Goal: Task Accomplishment & Management: Use online tool/utility

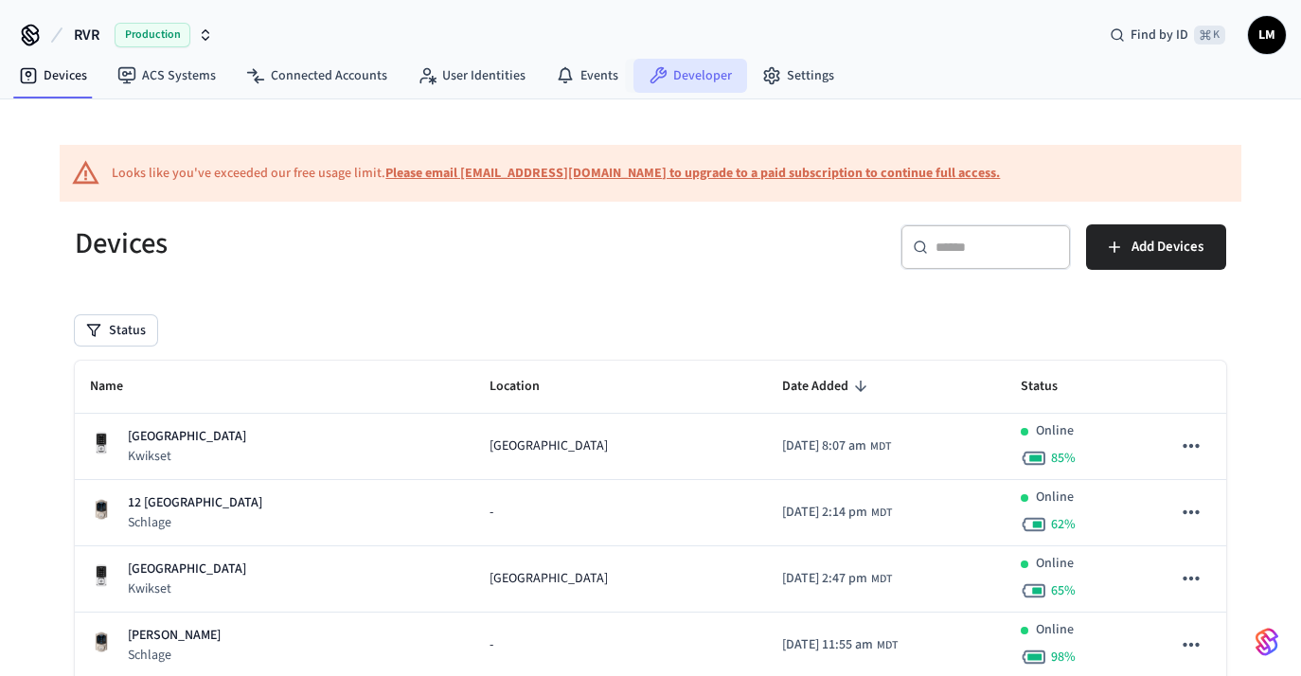
click at [698, 69] on link "Developer" at bounding box center [690, 76] width 114 height 34
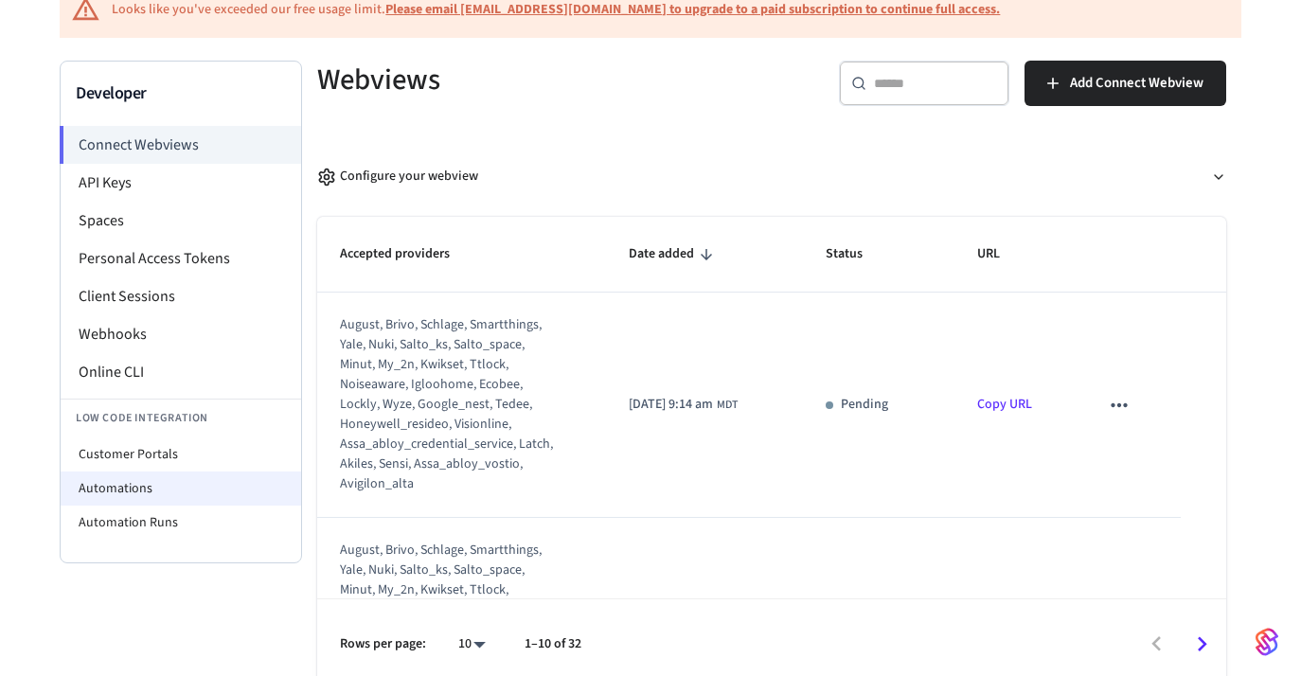
scroll to position [169, 0]
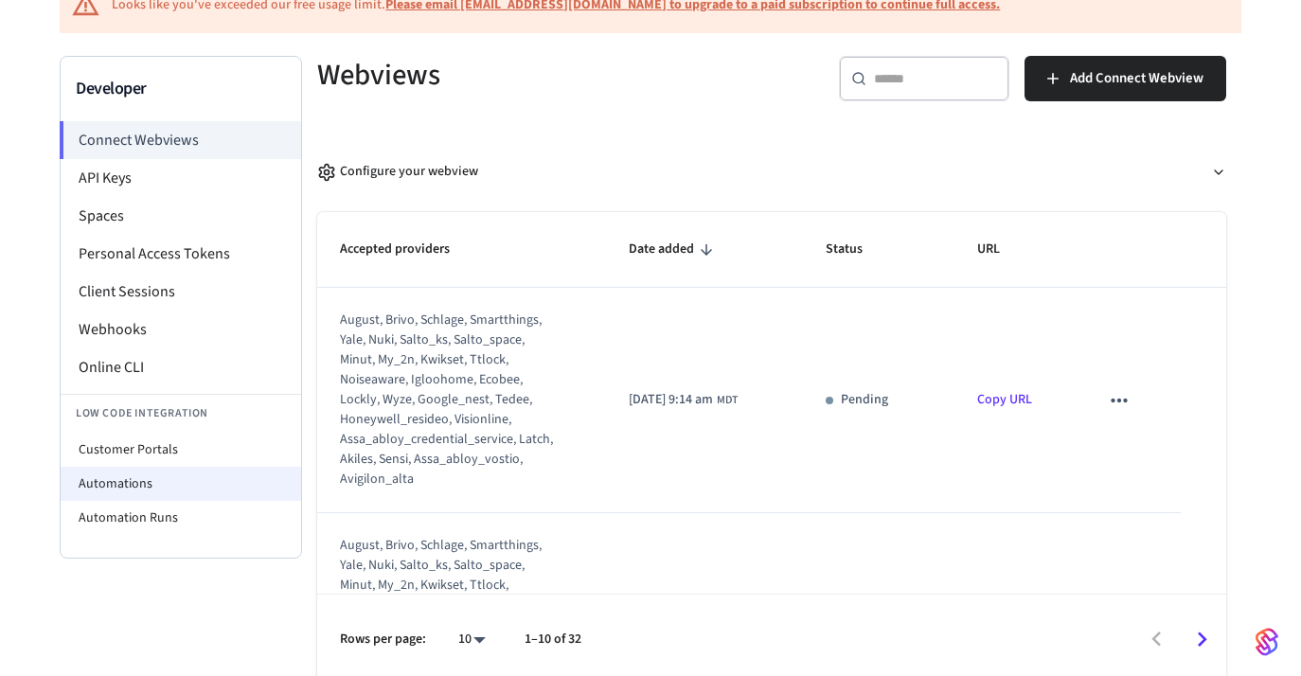
click at [156, 498] on li "Automations" at bounding box center [181, 484] width 240 height 34
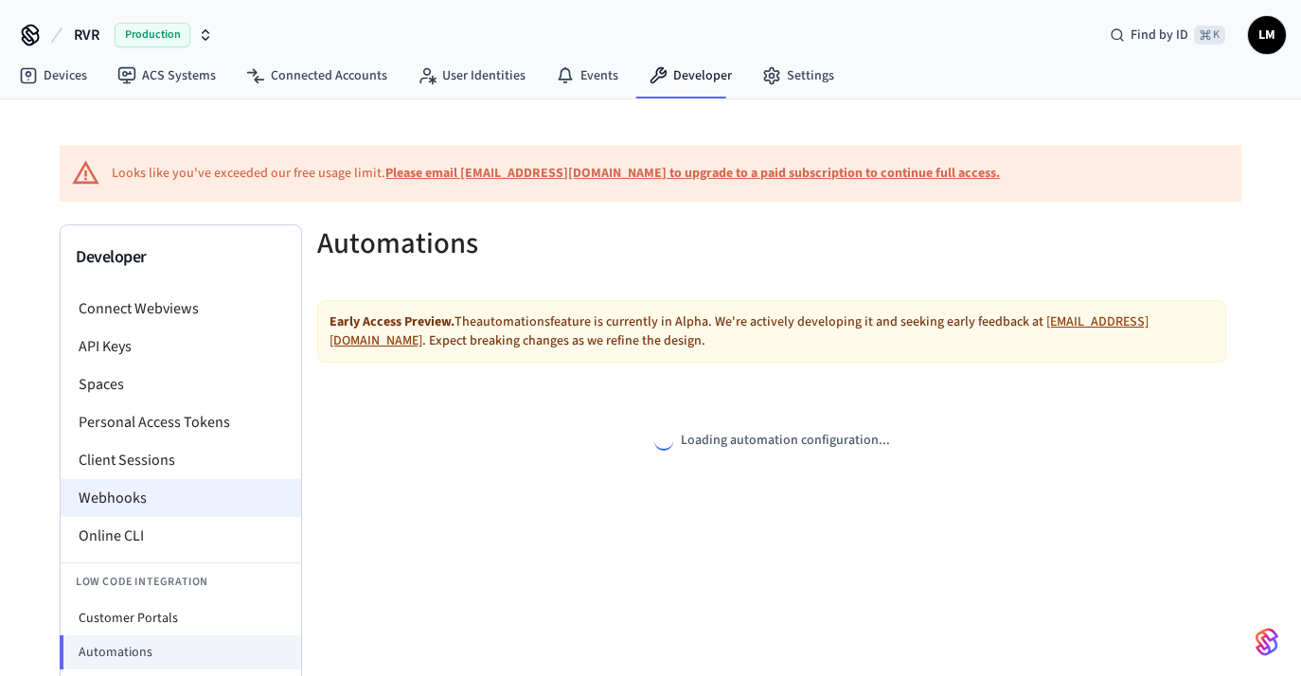
select select "**********"
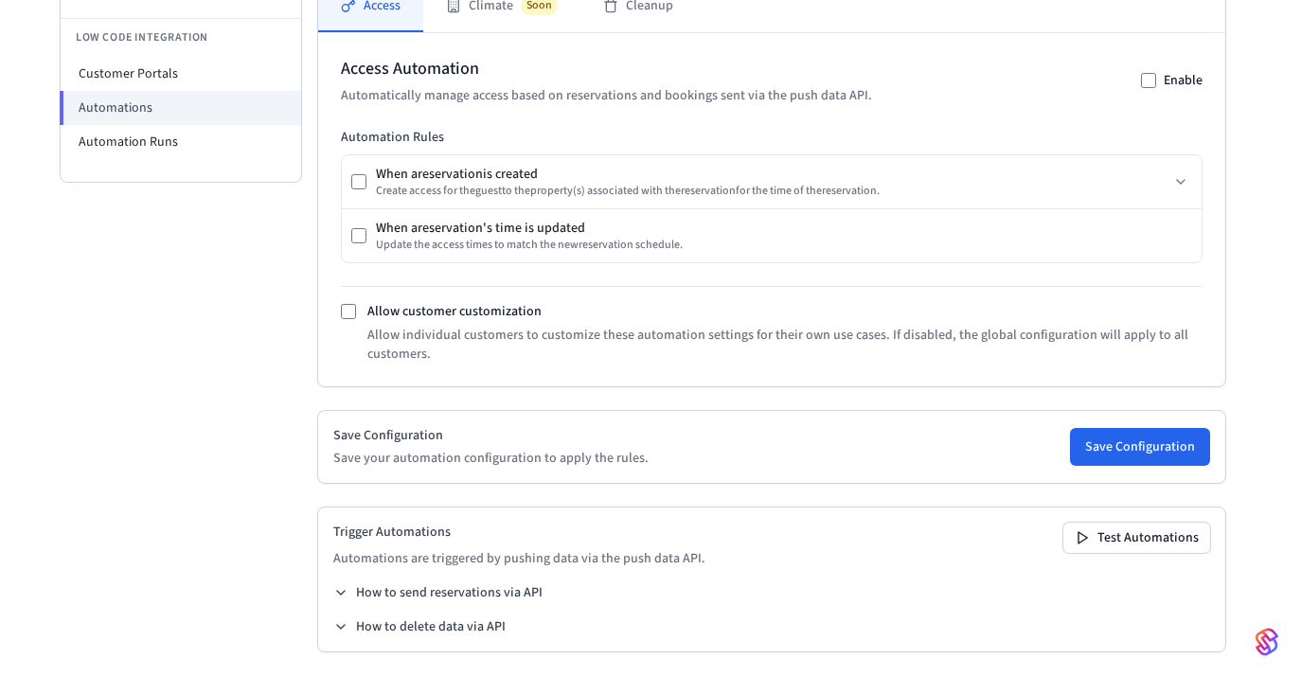
scroll to position [543, 0]
click at [1110, 437] on button "Save Configuration" at bounding box center [1140, 448] width 140 height 38
click at [1125, 437] on button "Save Configuration" at bounding box center [1140, 448] width 140 height 38
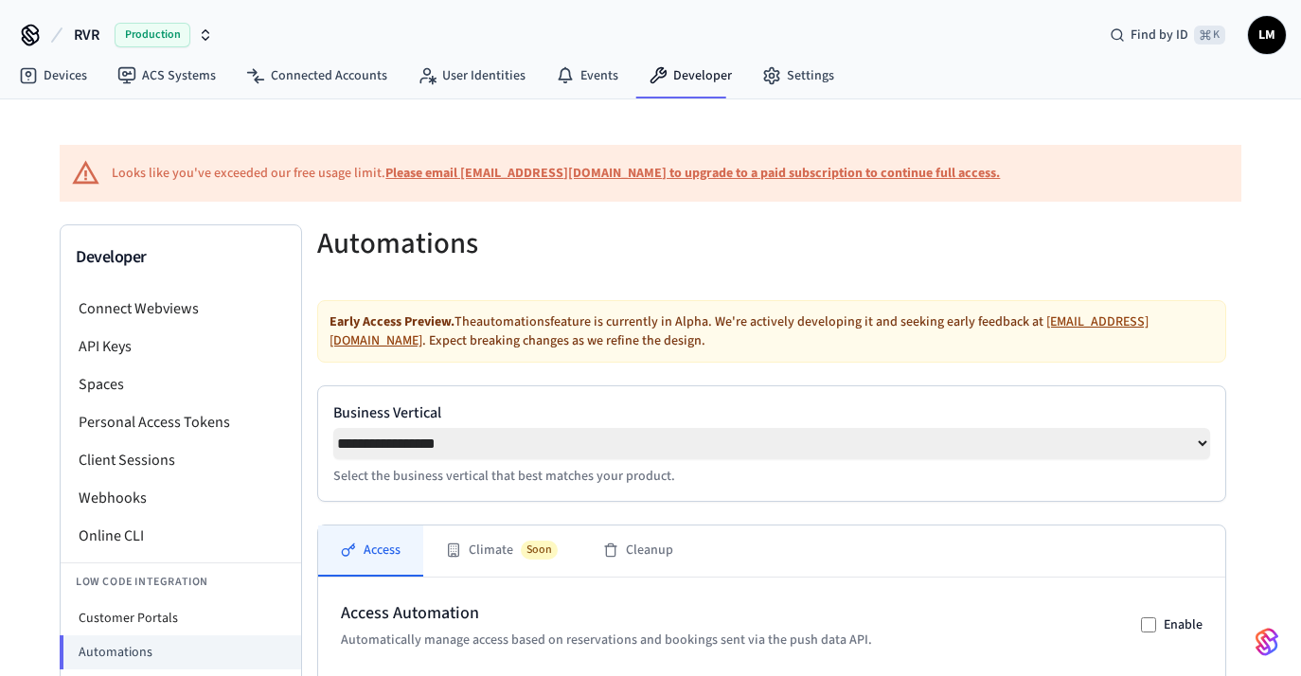
scroll to position [0, 0]
click at [579, 75] on link "Events" at bounding box center [587, 76] width 93 height 34
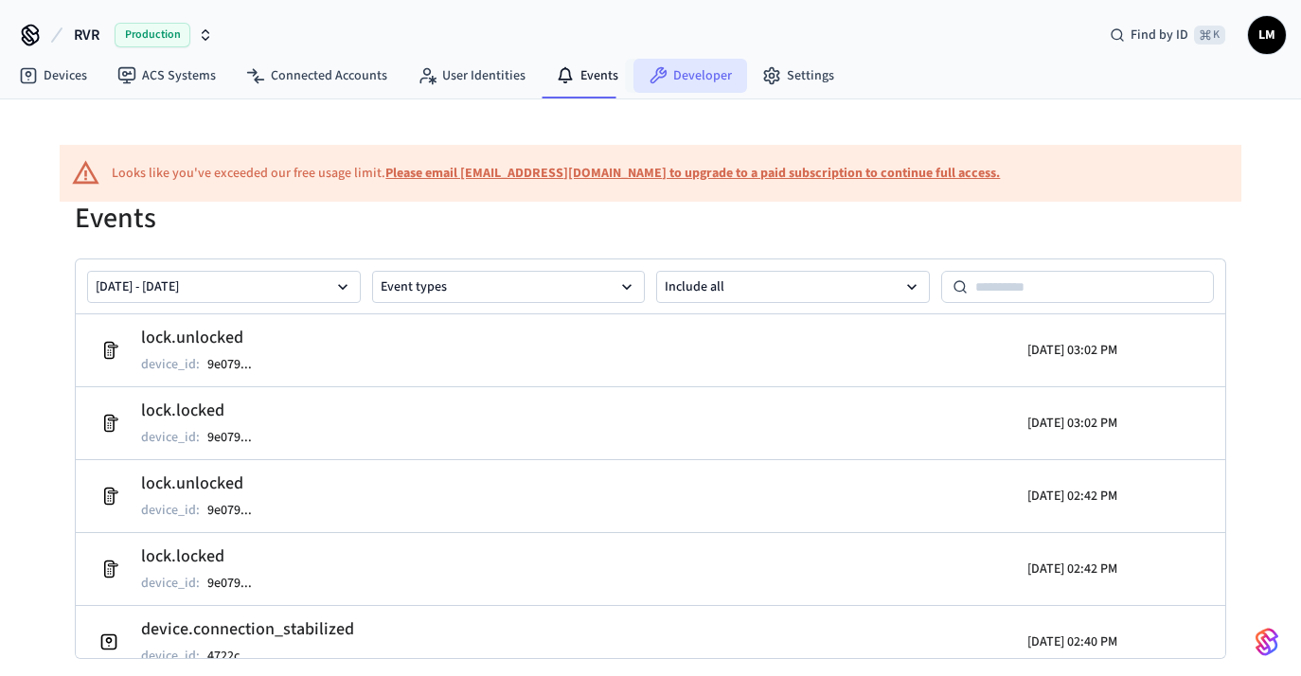
click at [695, 74] on link "Developer" at bounding box center [690, 76] width 114 height 34
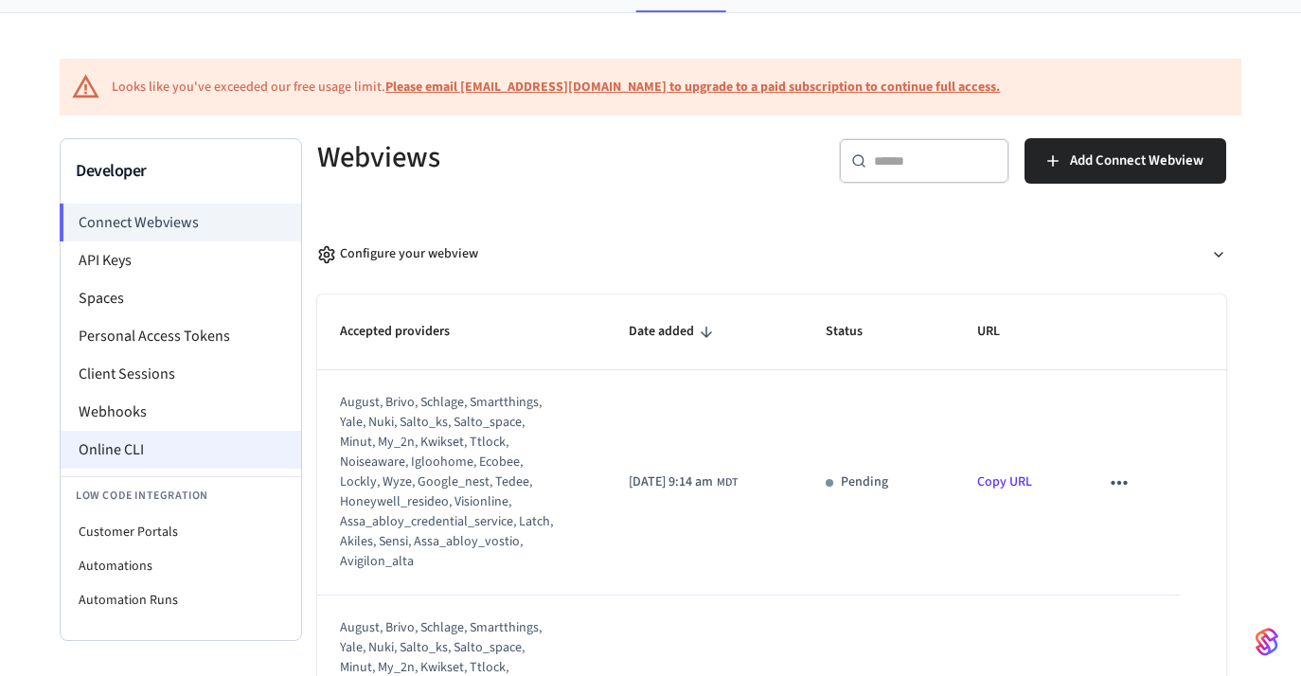
scroll to position [106, 0]
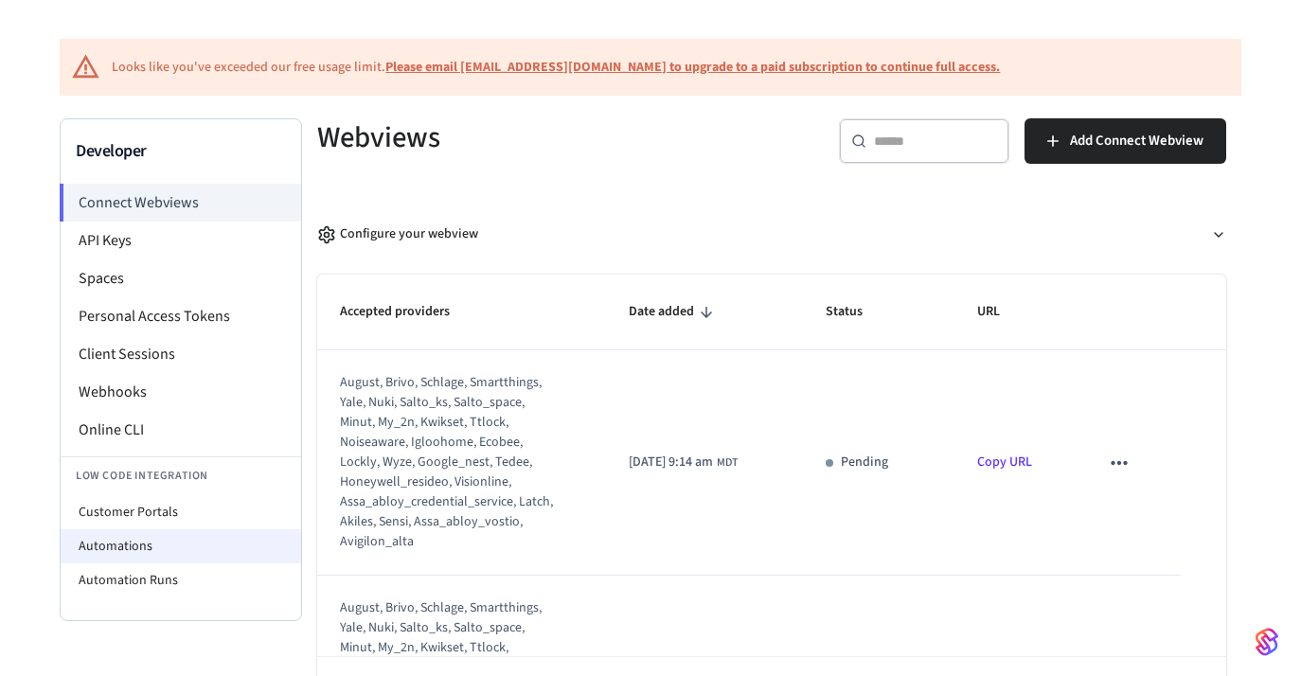
click at [205, 554] on li "Automations" at bounding box center [181, 546] width 240 height 34
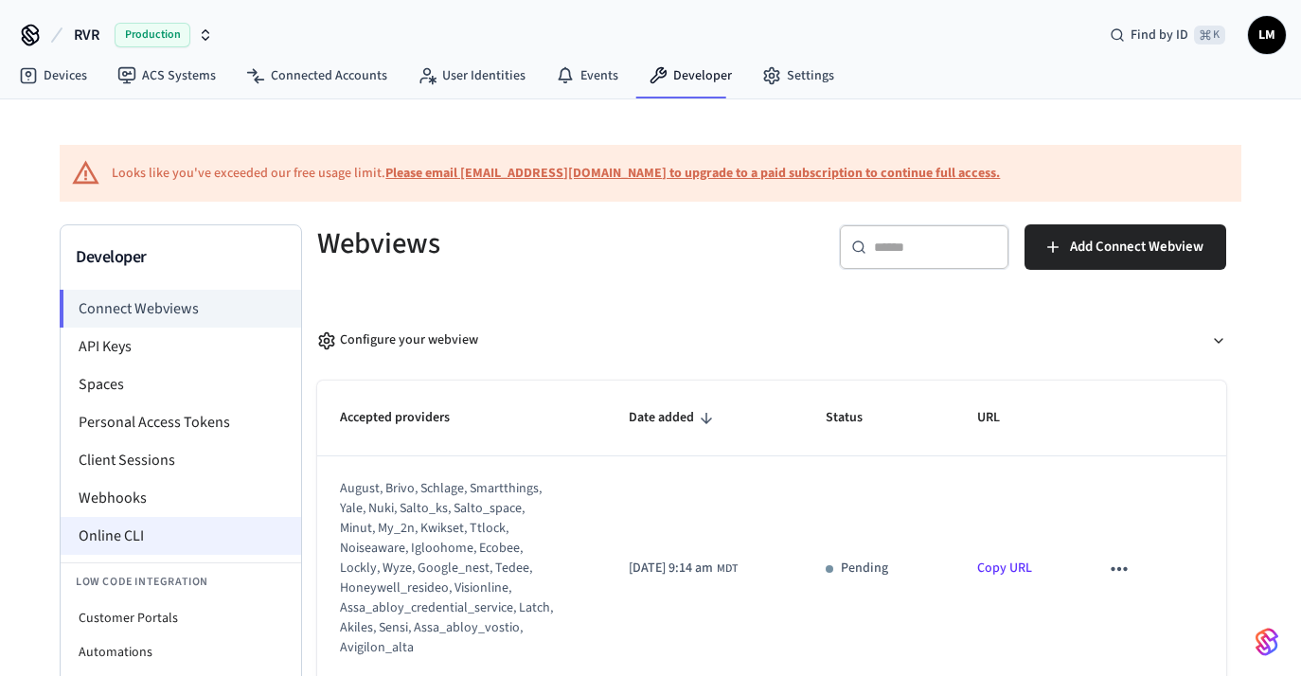
select select "**********"
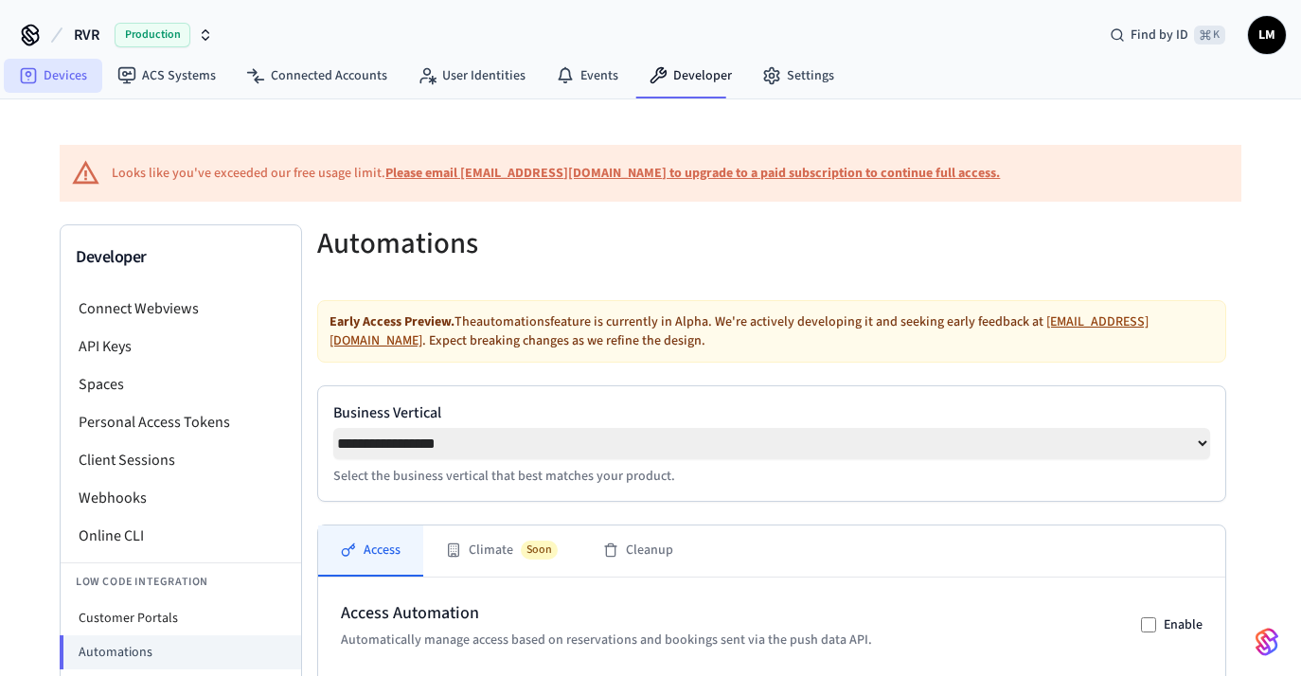
click at [63, 70] on link "Devices" at bounding box center [53, 76] width 98 height 34
